Goal: Book appointment/travel/reservation

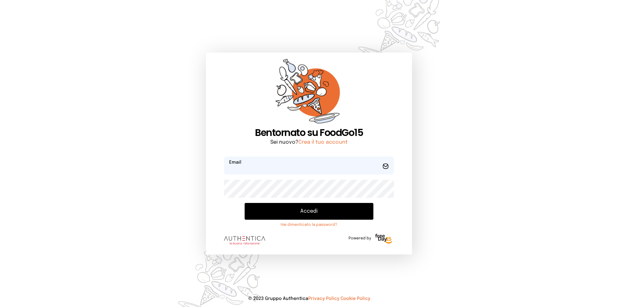
type input "**********"
click at [306, 209] on button "Accedi" at bounding box center [309, 211] width 129 height 17
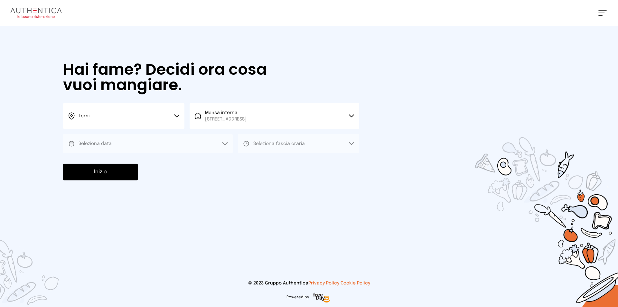
click at [112, 141] on button "Seleziona data" at bounding box center [148, 143] width 170 height 19
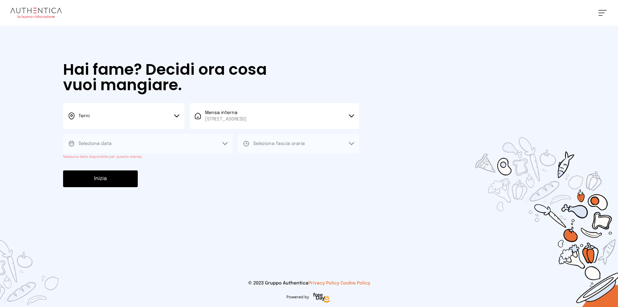
click at [121, 144] on button "Seleziona data" at bounding box center [148, 143] width 170 height 19
click at [128, 144] on button "Seleziona data" at bounding box center [148, 143] width 170 height 19
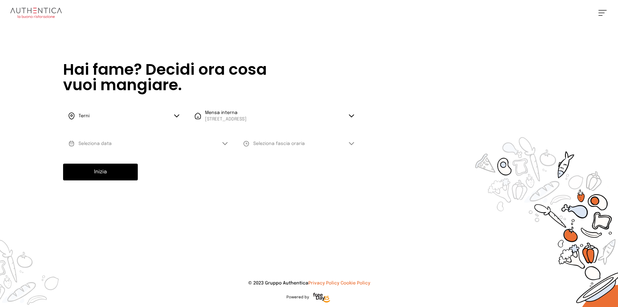
click at [130, 138] on button "Seleziona data" at bounding box center [148, 143] width 170 height 19
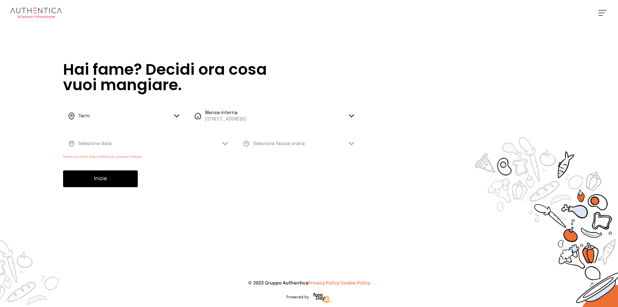
click at [125, 144] on button "Seleziona data" at bounding box center [148, 143] width 170 height 19
